Goal: Task Accomplishment & Management: Use online tool/utility

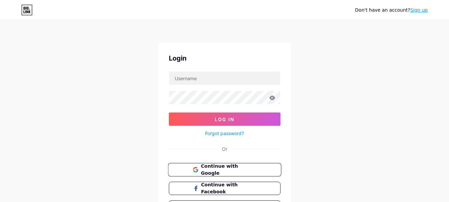
click at [235, 170] on span "Continue with Google" at bounding box center [228, 169] width 55 height 14
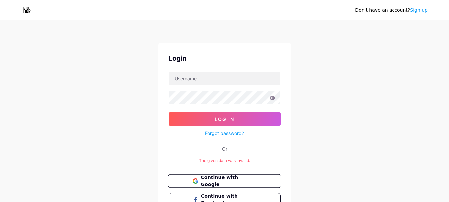
click at [226, 182] on span "Continue with Google" at bounding box center [228, 181] width 55 height 14
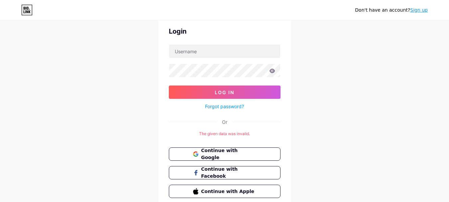
scroll to position [54, 0]
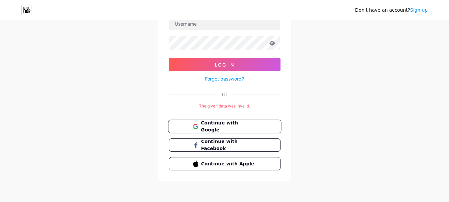
click at [211, 125] on span "Continue with Google" at bounding box center [228, 126] width 55 height 14
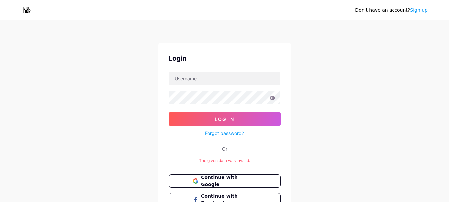
click at [425, 13] on link "Sign up" at bounding box center [419, 9] width 18 height 5
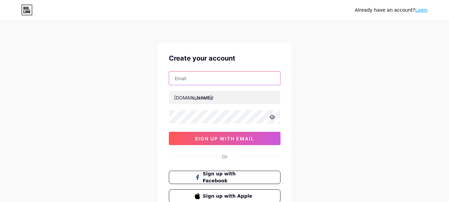
click at [197, 77] on input "text" at bounding box center [224, 77] width 111 height 13
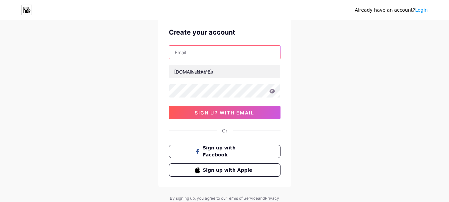
scroll to position [52, 0]
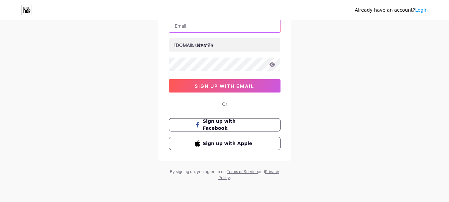
paste input "allprogenerators.sales@gmail.com"
type input "allprogenerators.sales@gmail.com"
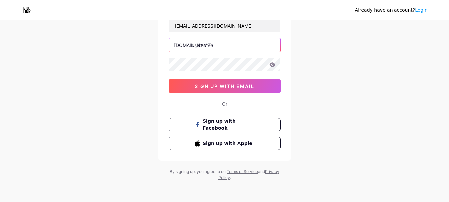
click at [216, 45] on input "text" at bounding box center [224, 44] width 111 height 13
paste input "allprogenerators"
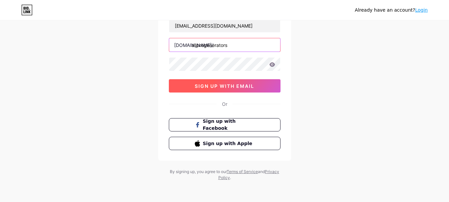
type input "allprogenerators"
click at [213, 85] on span "sign up with email" at bounding box center [224, 86] width 59 height 6
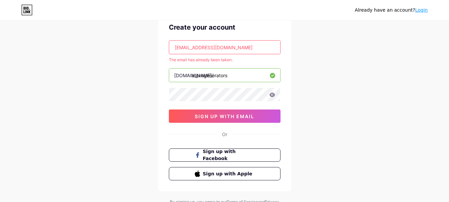
scroll to position [19, 0]
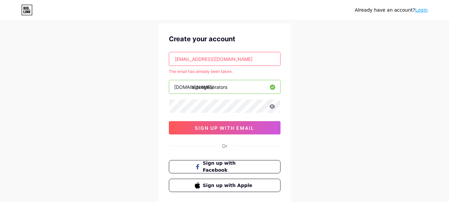
click at [420, 10] on link "Login" at bounding box center [421, 9] width 13 height 5
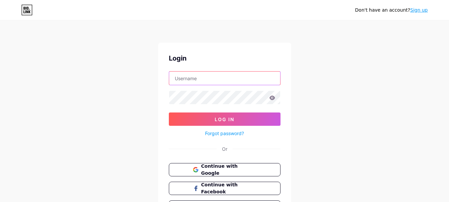
type input "[EMAIL_ADDRESS][DOMAIN_NAME]"
click at [228, 80] on input "[EMAIL_ADDRESS][DOMAIN_NAME]" at bounding box center [224, 77] width 111 height 13
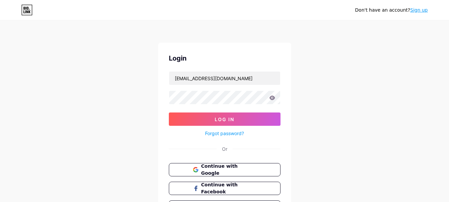
click at [117, 140] on div "Don't have an account? Sign up Login allprogenerators.sales@gmail.com Log In Fo…" at bounding box center [224, 122] width 449 height 245
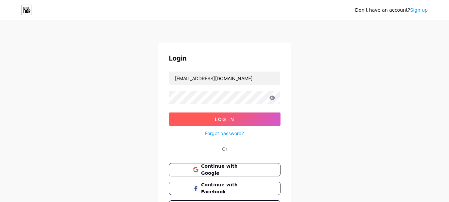
click at [220, 121] on span "Log In" at bounding box center [225, 119] width 20 height 6
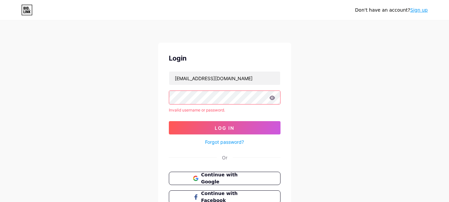
click at [271, 98] on icon at bounding box center [272, 97] width 6 height 4
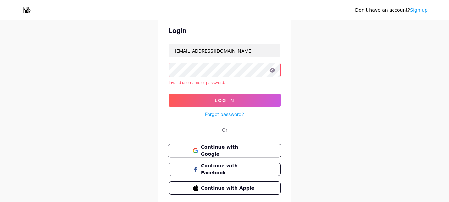
scroll to position [52, 0]
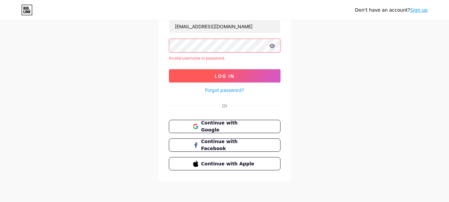
click at [227, 73] on span "Log In" at bounding box center [225, 76] width 20 height 6
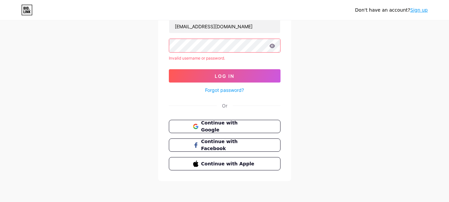
click at [232, 88] on link "Forgot password?" at bounding box center [224, 89] width 39 height 7
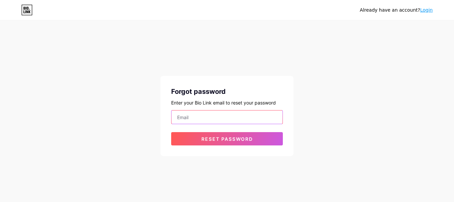
click at [184, 115] on input "email" at bounding box center [226, 116] width 111 height 13
type input "[EMAIL_ADDRESS][DOMAIN_NAME]"
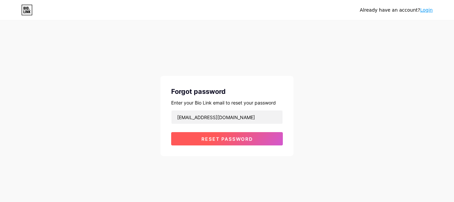
click at [201, 139] on span "Reset password" at bounding box center [226, 139] width 51 height 6
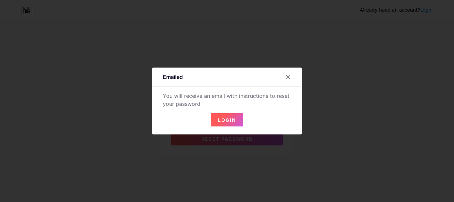
click at [228, 119] on span "Login" at bounding box center [227, 120] width 18 height 6
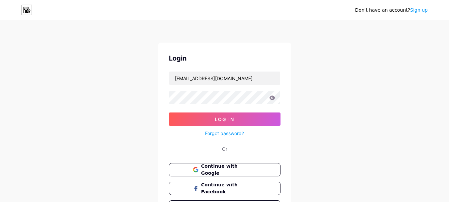
click at [238, 112] on form "[EMAIL_ADDRESS][DOMAIN_NAME] Log In Forgot password?" at bounding box center [225, 104] width 112 height 66
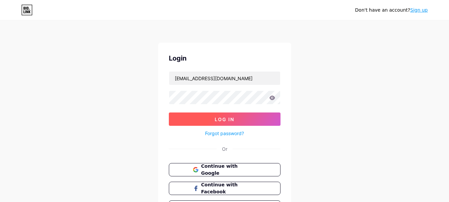
click at [238, 115] on button "Log In" at bounding box center [225, 118] width 112 height 13
drag, startPoint x: 238, startPoint y: 115, endPoint x: 236, endPoint y: 119, distance: 3.9
click at [238, 117] on button "Log In" at bounding box center [225, 118] width 112 height 13
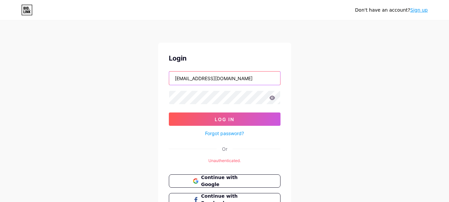
drag, startPoint x: 223, startPoint y: 78, endPoint x: 273, endPoint y: 77, distance: 50.2
click at [273, 77] on input "[EMAIL_ADDRESS][DOMAIN_NAME]" at bounding box center [224, 77] width 111 height 13
drag, startPoint x: 210, startPoint y: 79, endPoint x: 250, endPoint y: 82, distance: 39.9
click at [250, 82] on input "allprogenerators.sales" at bounding box center [224, 77] width 111 height 13
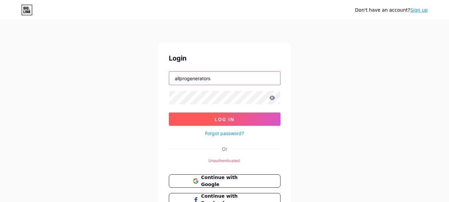
type input "allprogenerators"
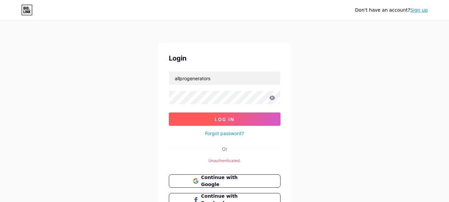
click at [182, 121] on button "Log In" at bounding box center [225, 118] width 112 height 13
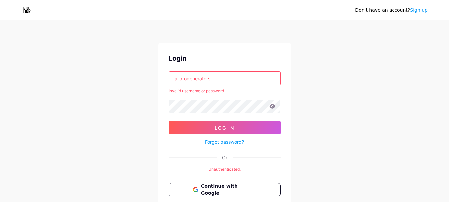
click at [229, 142] on link "Forgot password?" at bounding box center [224, 141] width 39 height 7
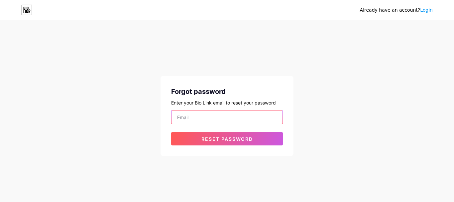
click at [218, 119] on input "email" at bounding box center [226, 116] width 111 height 13
type input "[EMAIL_ADDRESS][DOMAIN_NAME]"
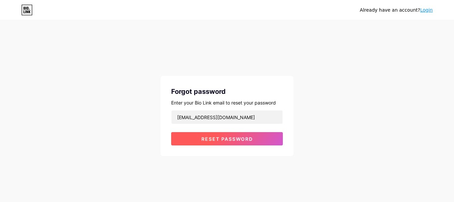
click at [199, 142] on button "Reset password" at bounding box center [227, 138] width 112 height 13
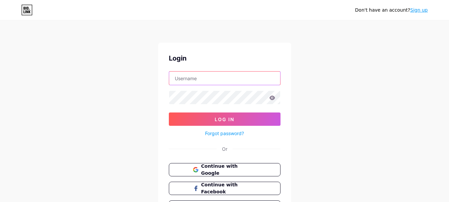
type input "[EMAIL_ADDRESS][DOMAIN_NAME]"
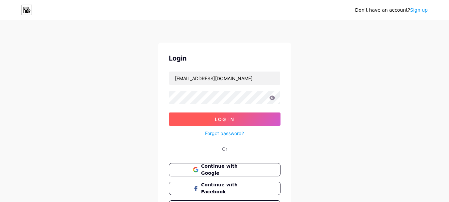
click at [215, 116] on span "Log In" at bounding box center [225, 119] width 20 height 6
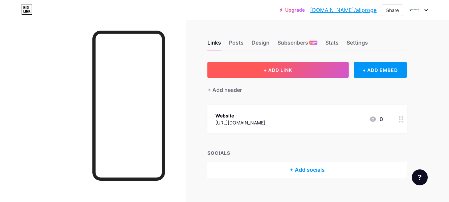
click at [284, 66] on button "+ ADD LINK" at bounding box center [277, 70] width 141 height 16
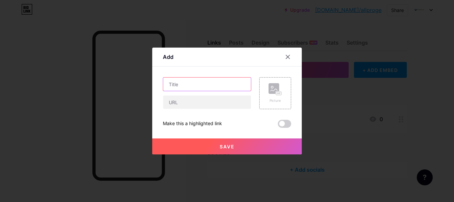
click at [187, 89] on input "text" at bounding box center [207, 83] width 88 height 13
click at [206, 82] on input "text" at bounding box center [207, 83] width 88 height 13
paste input "Diesel Fueled Generator: Durable, Efficient Power When You Need It Most"
type input "Diesel Fueled Generator: Durable, Efficient Power When You Need It Most"
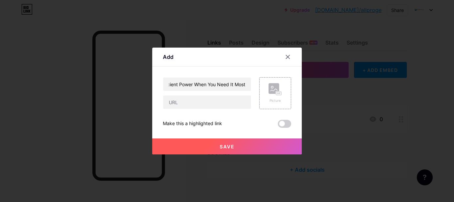
click at [410, 38] on div at bounding box center [227, 101] width 454 height 202
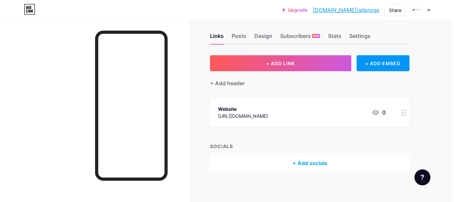
scroll to position [9, 0]
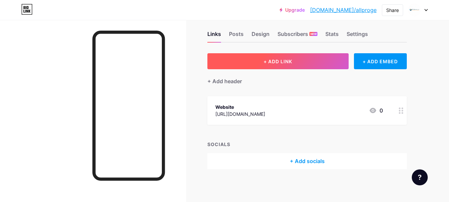
click at [282, 61] on span "+ ADD LINK" at bounding box center [277, 61] width 29 height 6
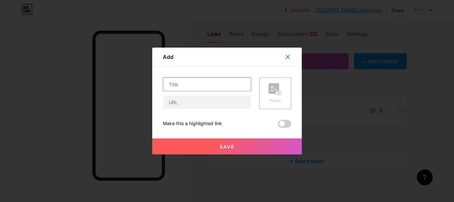
click at [180, 82] on input "text" at bounding box center [207, 83] width 88 height 13
click at [204, 86] on input "text" at bounding box center [207, 83] width 88 height 13
click at [174, 86] on input "text" at bounding box center [207, 83] width 88 height 13
paste input "Diesel Fueled Generator: Durable, Efficient Power When You Need It Most"
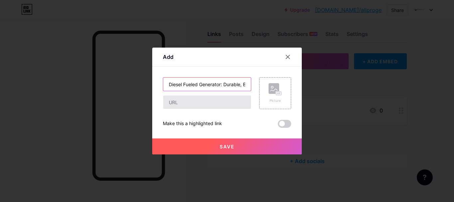
scroll to position [0, 85]
type input "Diesel Fueled Generator: Durable, Efficient Power When You Need It Most"
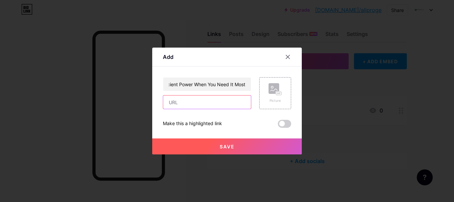
scroll to position [0, 0]
click at [190, 101] on input "text" at bounding box center [207, 101] width 88 height 13
click at [195, 98] on input "text" at bounding box center [207, 101] width 88 height 13
paste input "[URL][DOMAIN_NAME]"
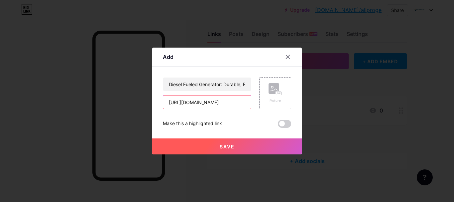
type input "[URL][DOMAIN_NAME]"
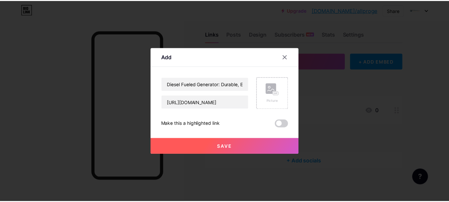
scroll to position [0, 0]
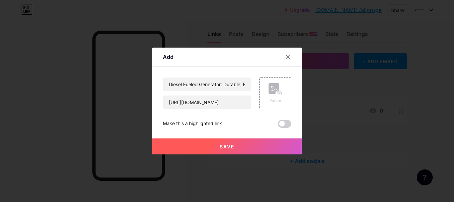
click at [235, 145] on button "Save" at bounding box center [226, 146] width 149 height 16
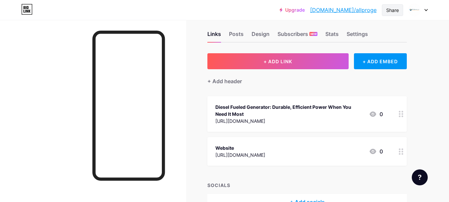
click at [393, 11] on div "Share" at bounding box center [392, 10] width 13 height 7
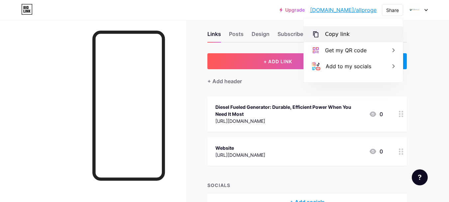
click at [340, 36] on div "Copy link" at bounding box center [337, 34] width 25 height 8
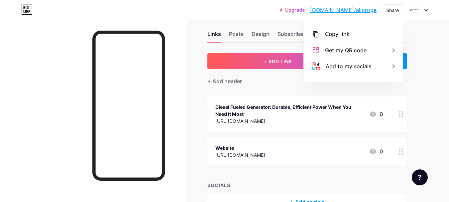
click at [180, 37] on div at bounding box center [93, 121] width 186 height 202
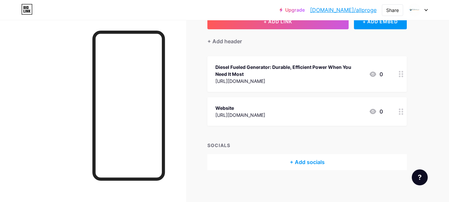
scroll to position [49, 0]
